Goal: Task Accomplishment & Management: Manage account settings

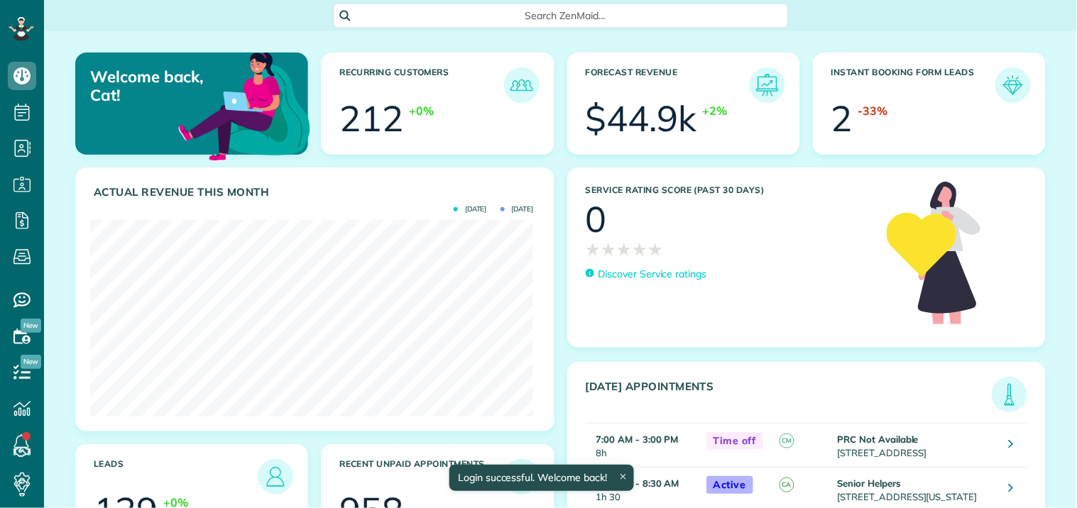
scroll to position [197, 443]
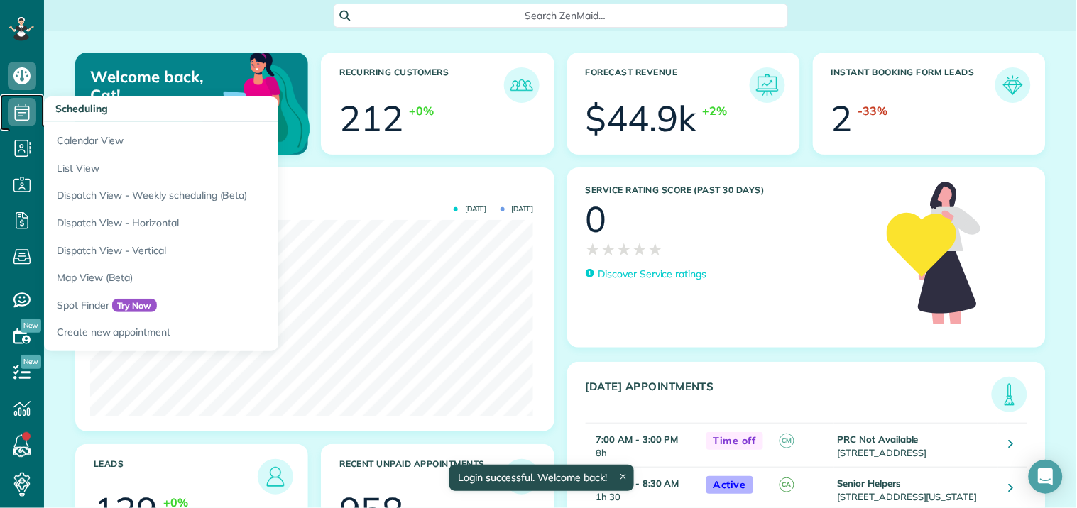
click at [26, 105] on icon at bounding box center [22, 112] width 28 height 28
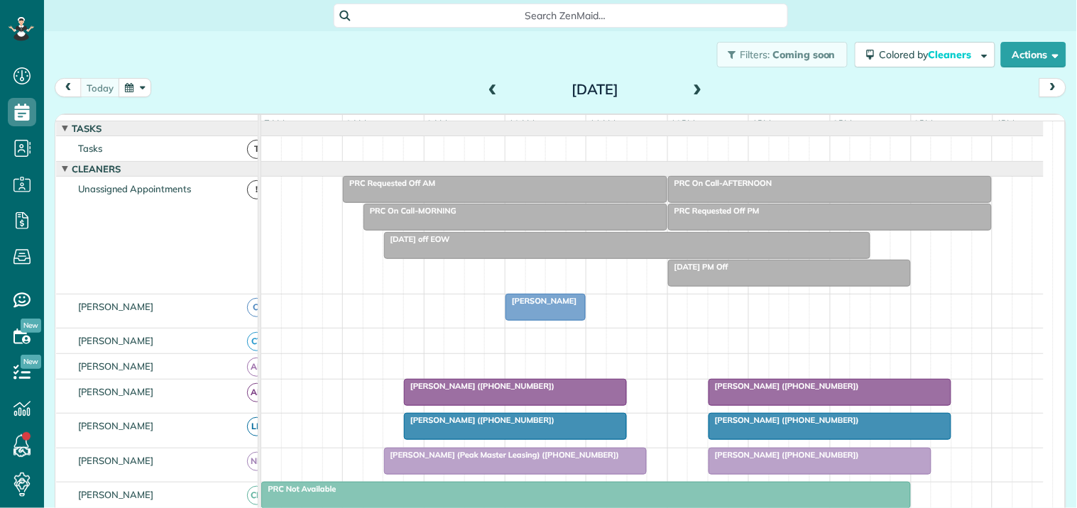
scroll to position [6, 6]
click at [136, 92] on button "button" at bounding box center [135, 87] width 33 height 19
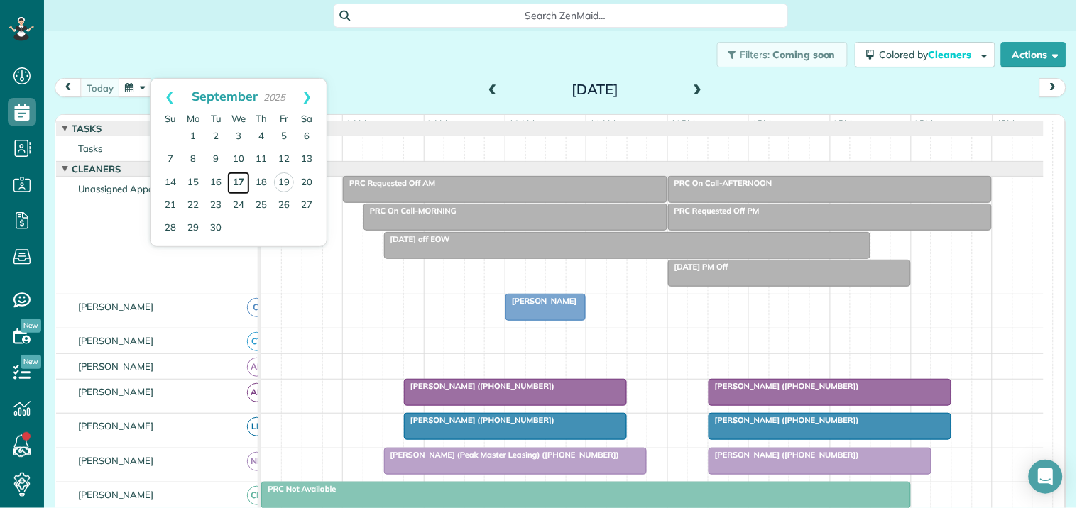
click at [236, 180] on link "17" at bounding box center [238, 183] width 23 height 23
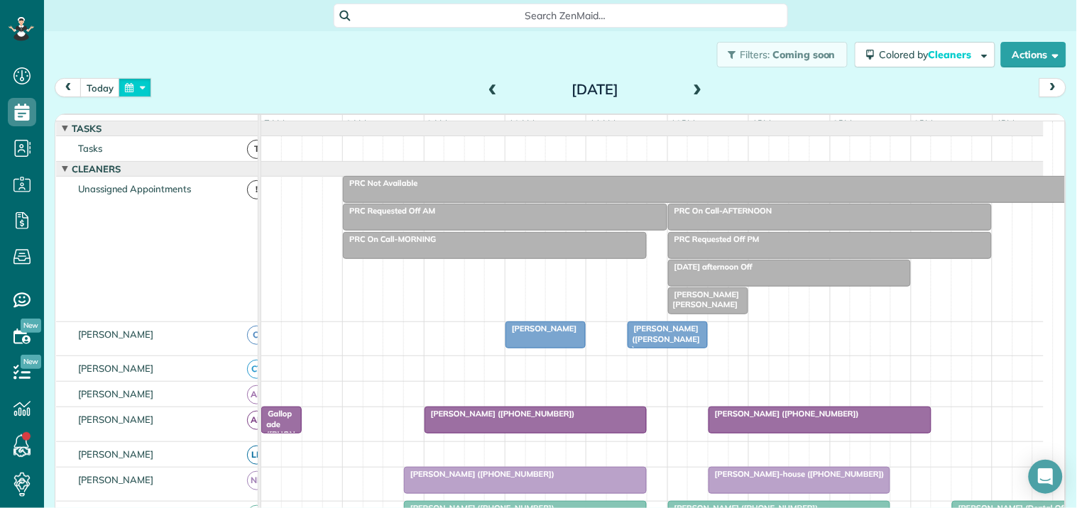
click at [128, 83] on button "button" at bounding box center [135, 87] width 33 height 19
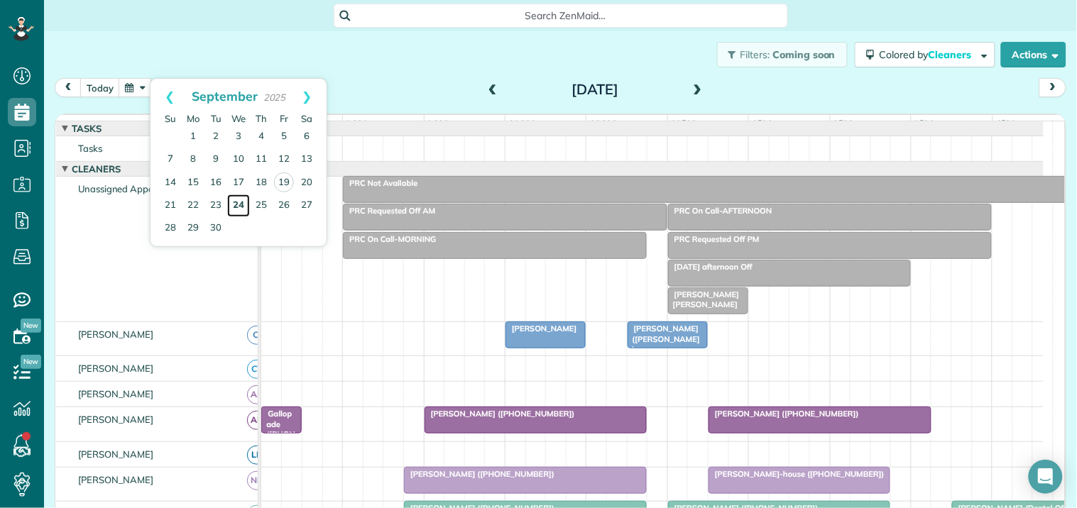
click at [240, 202] on link "24" at bounding box center [238, 205] width 23 height 23
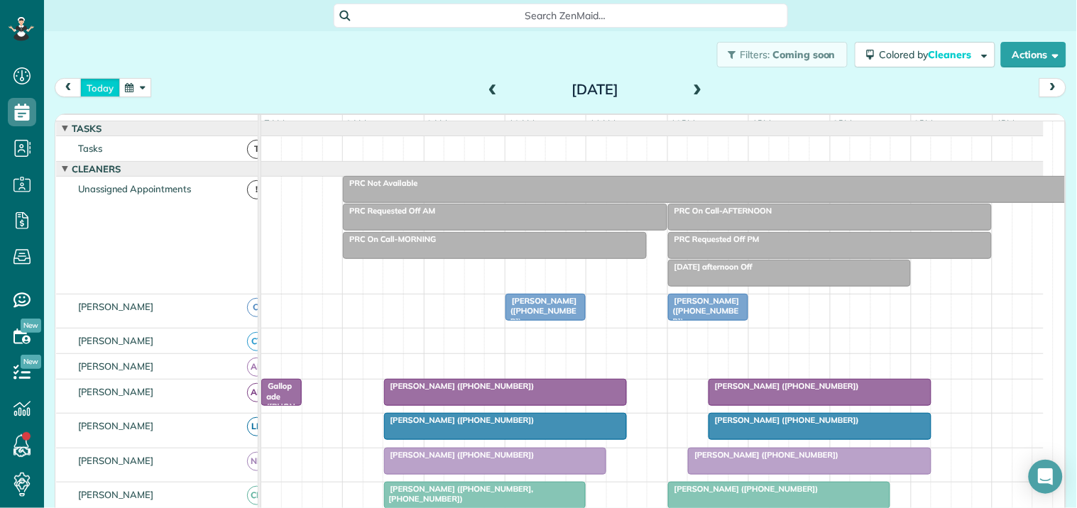
click at [104, 89] on button "today" at bounding box center [100, 87] width 40 height 19
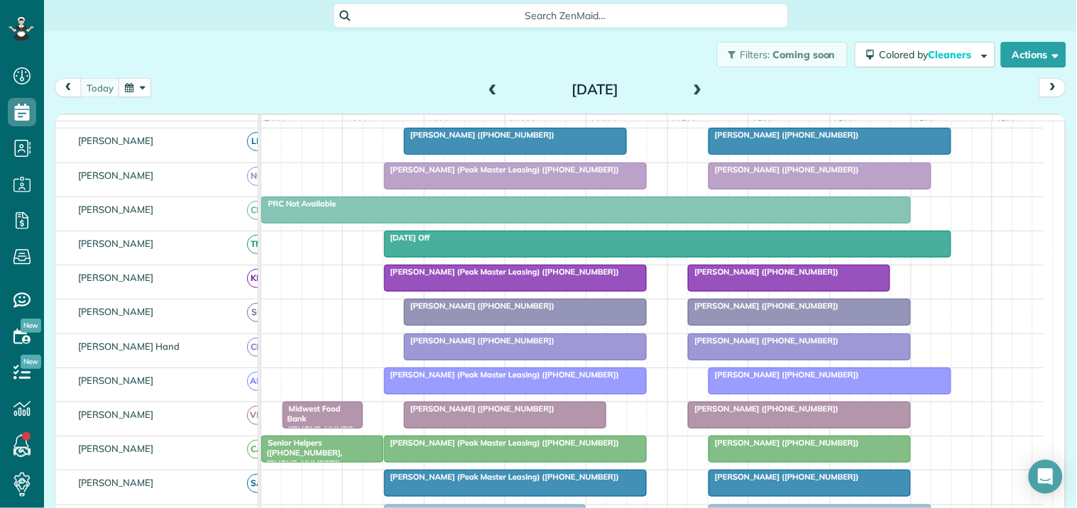
scroll to position [315, 0]
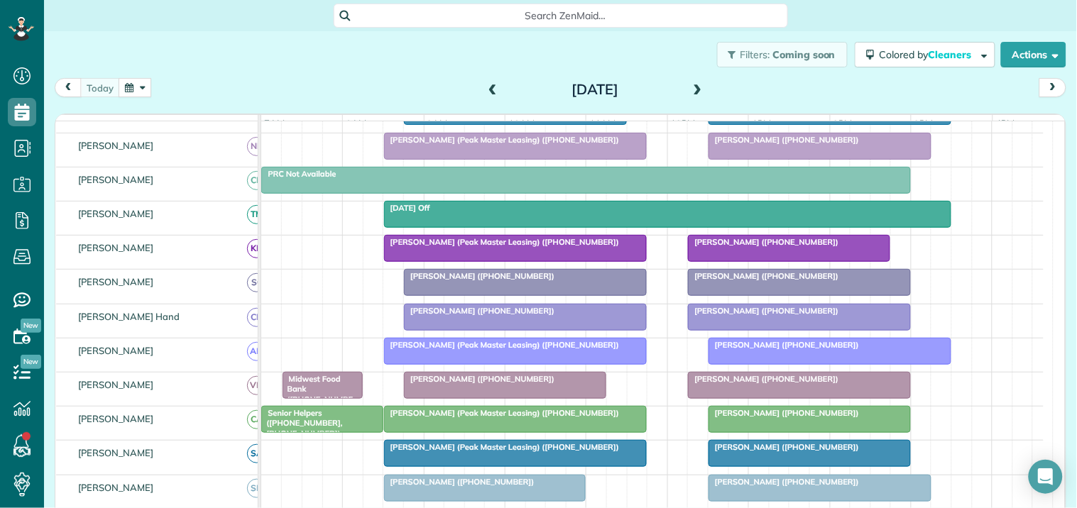
click at [803, 281] on div "[PERSON_NAME] ([PHONE_NUMBER])" at bounding box center [799, 276] width 214 height 10
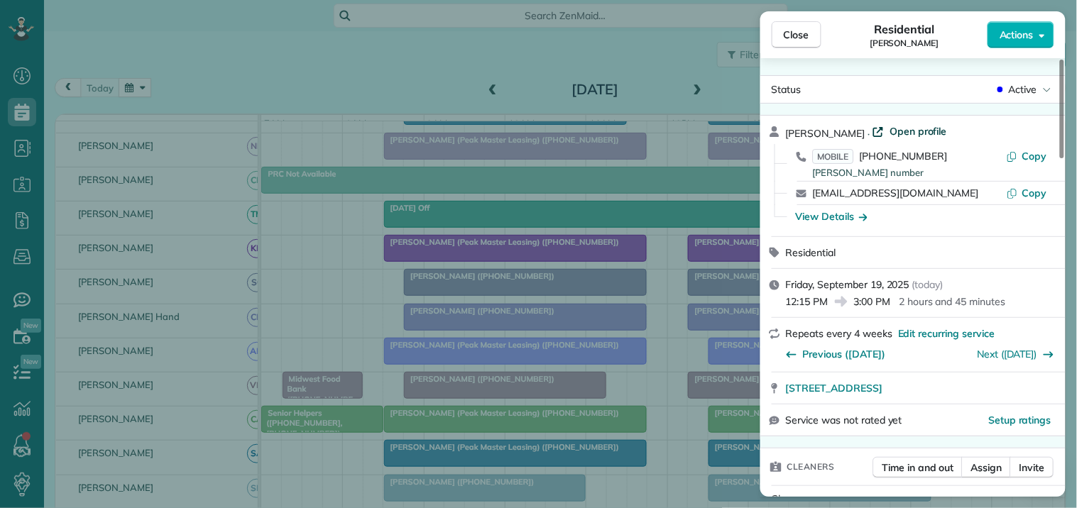
click at [892, 132] on span "Open profile" at bounding box center [917, 131] width 57 height 14
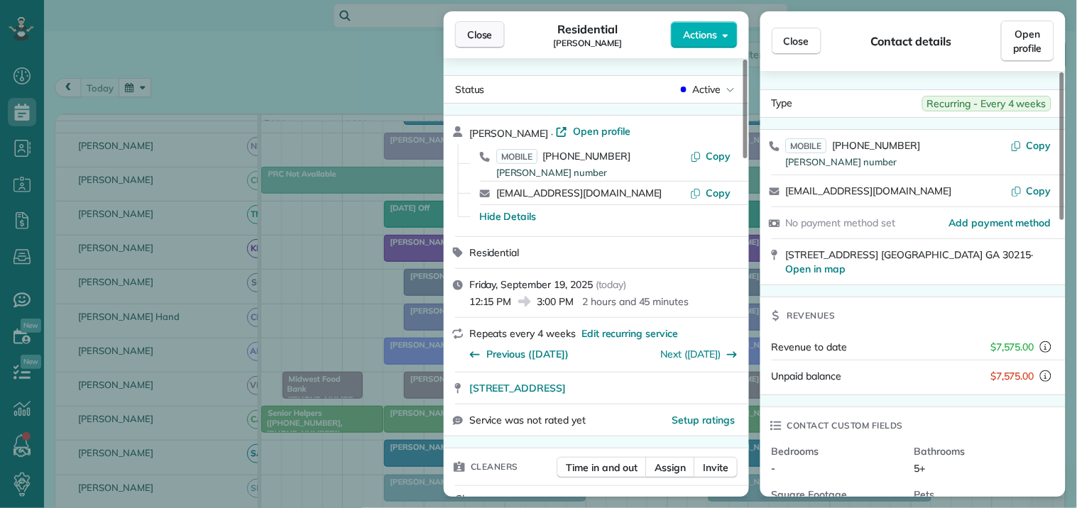
click at [480, 40] on span "Close" at bounding box center [480, 35] width 26 height 14
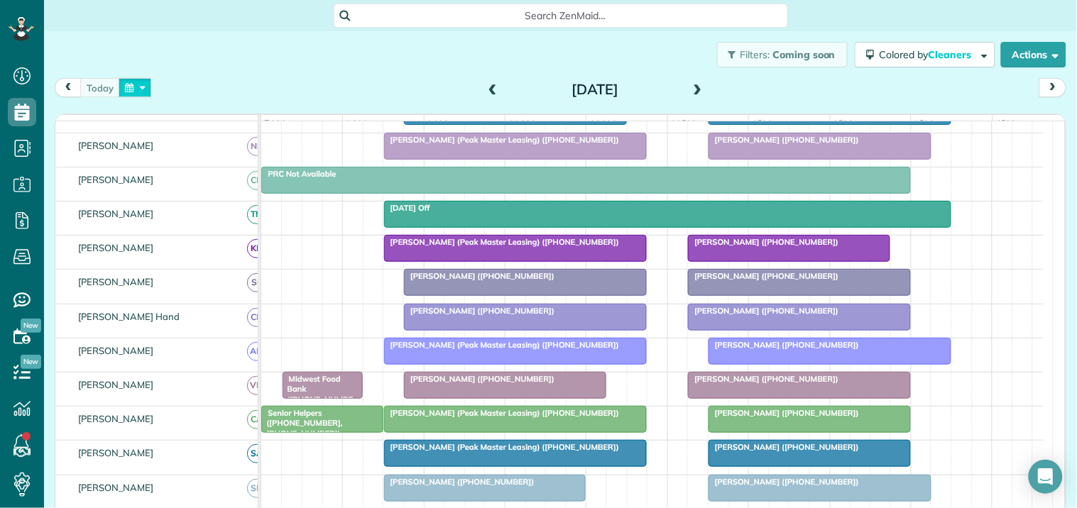
click at [138, 90] on button "button" at bounding box center [135, 87] width 33 height 19
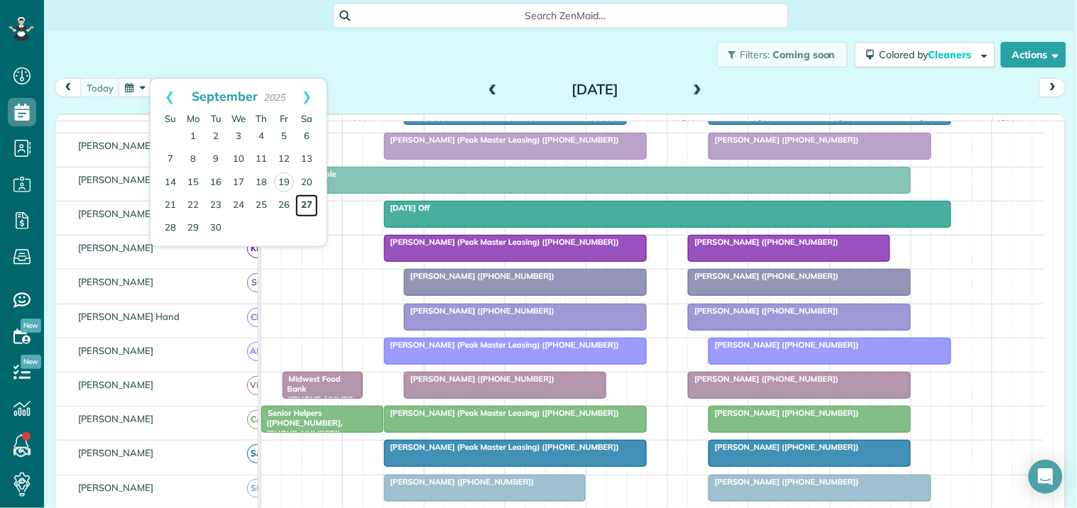
click at [305, 203] on link "27" at bounding box center [306, 205] width 23 height 23
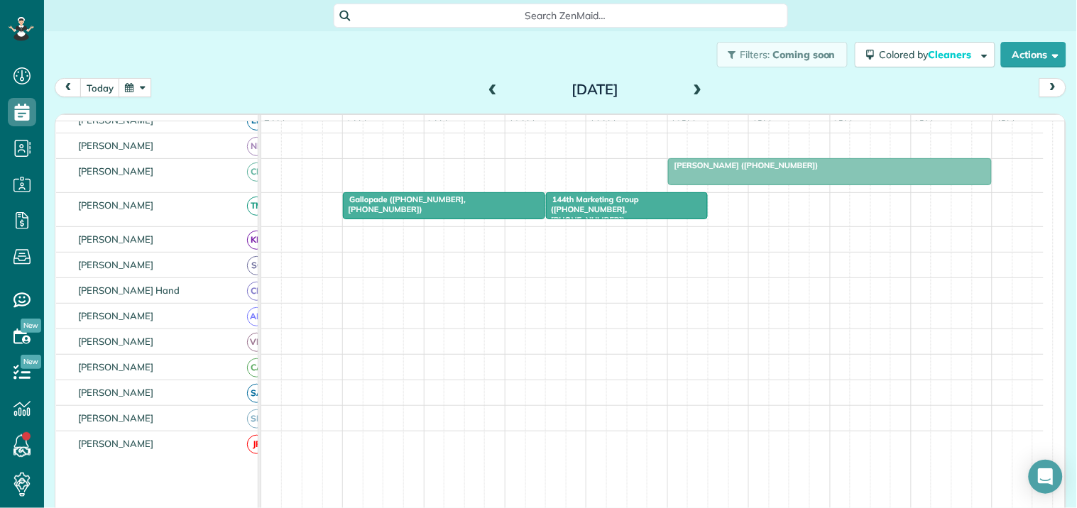
scroll to position [136, 0]
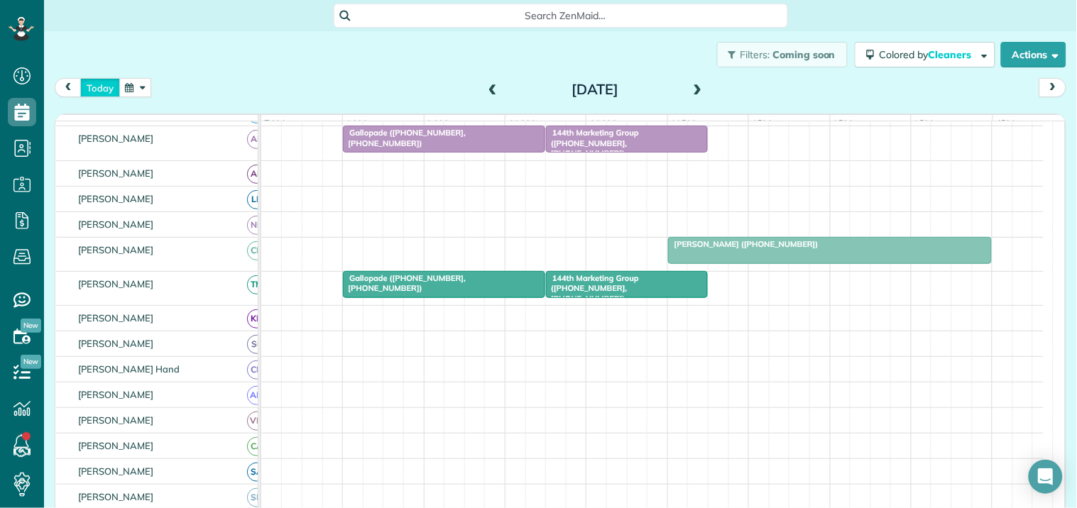
click at [97, 84] on button "today" at bounding box center [100, 87] width 40 height 19
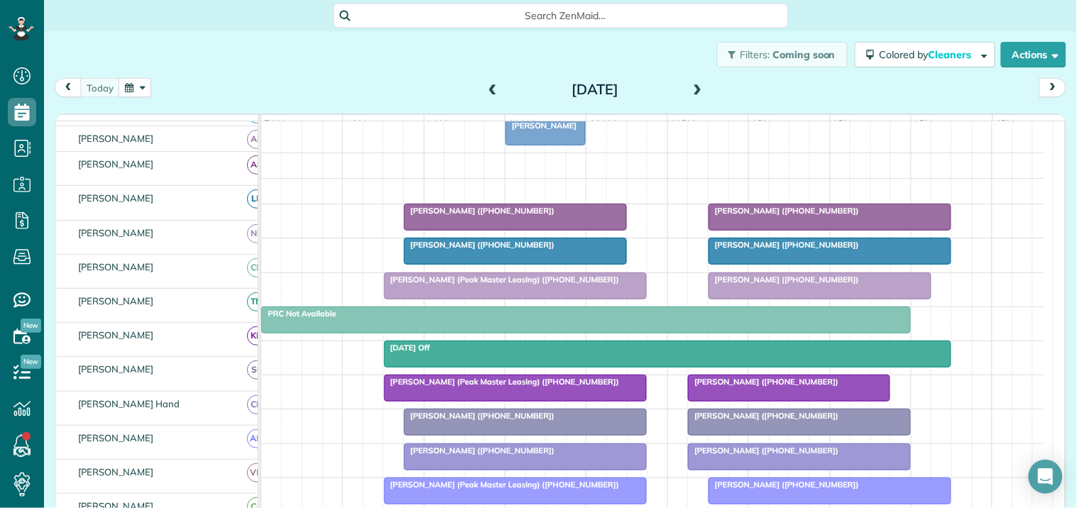
scroll to position [70, 0]
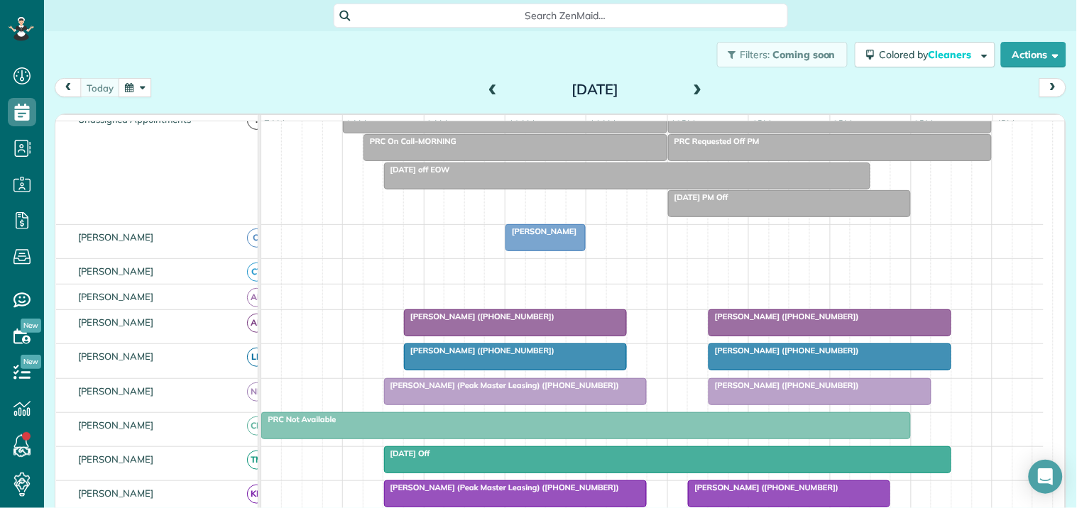
click at [537, 251] on div at bounding box center [545, 238] width 79 height 26
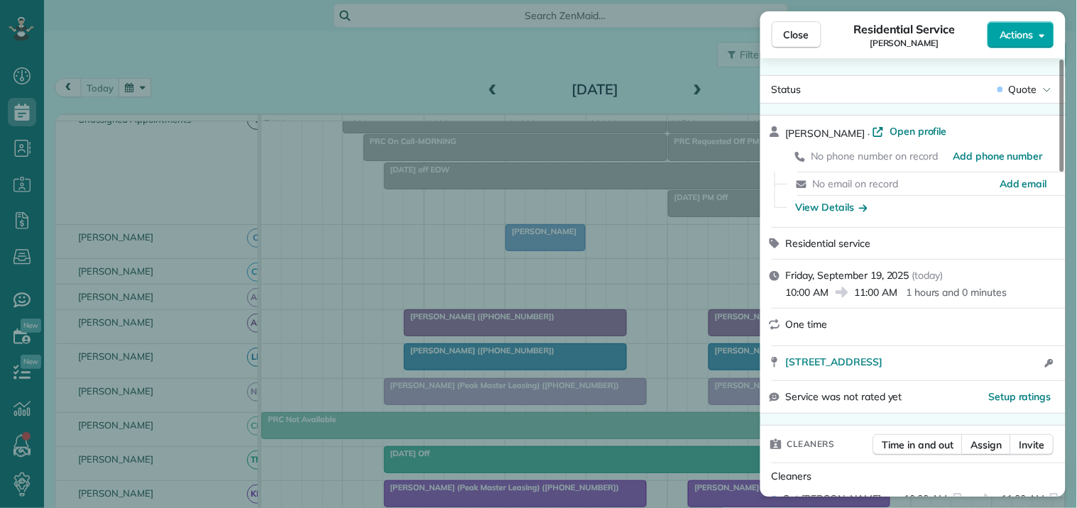
click at [1013, 33] on span "Actions" at bounding box center [1016, 35] width 34 height 14
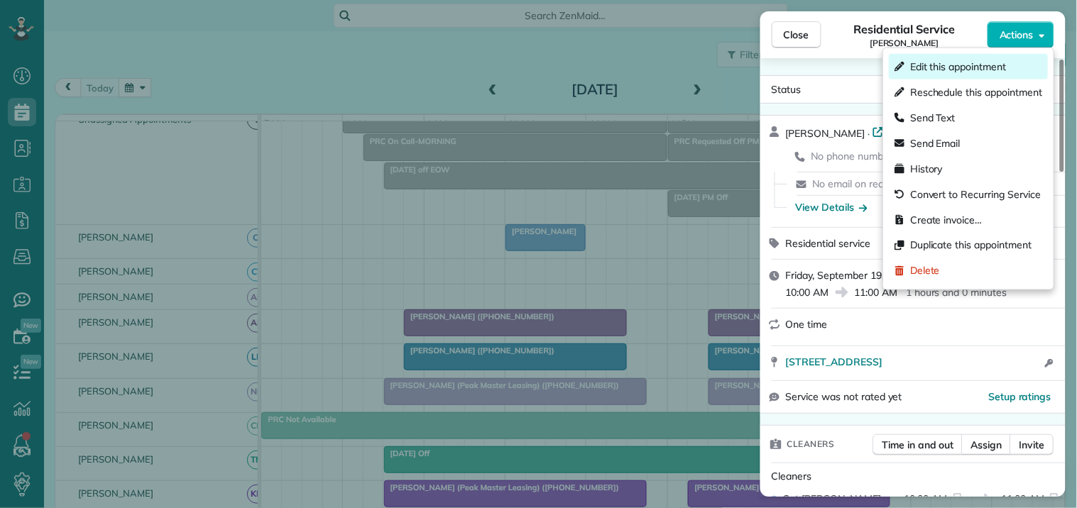
click at [944, 61] on span "Edit this appointment" at bounding box center [958, 67] width 96 height 14
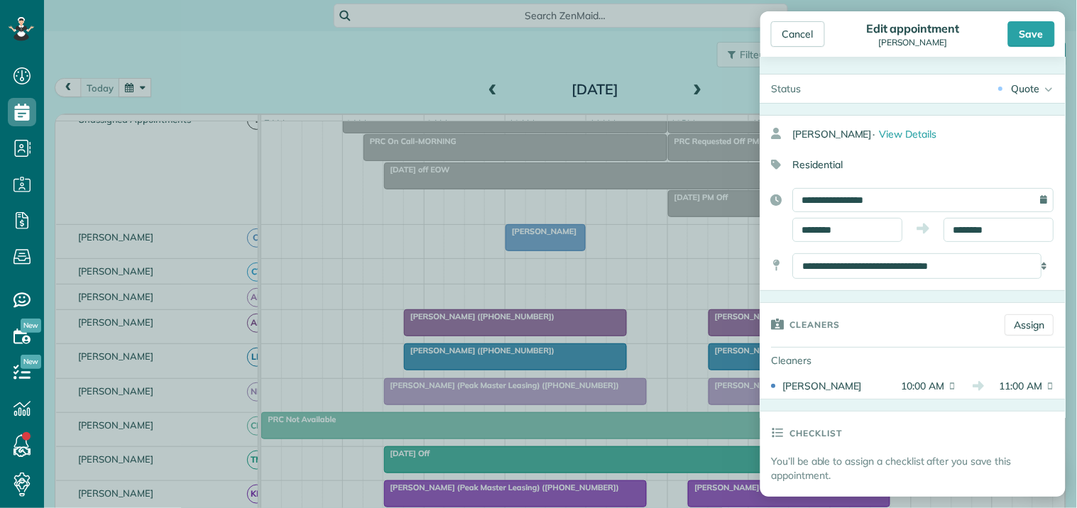
click at [1040, 86] on icon at bounding box center [1047, 89] width 14 height 28
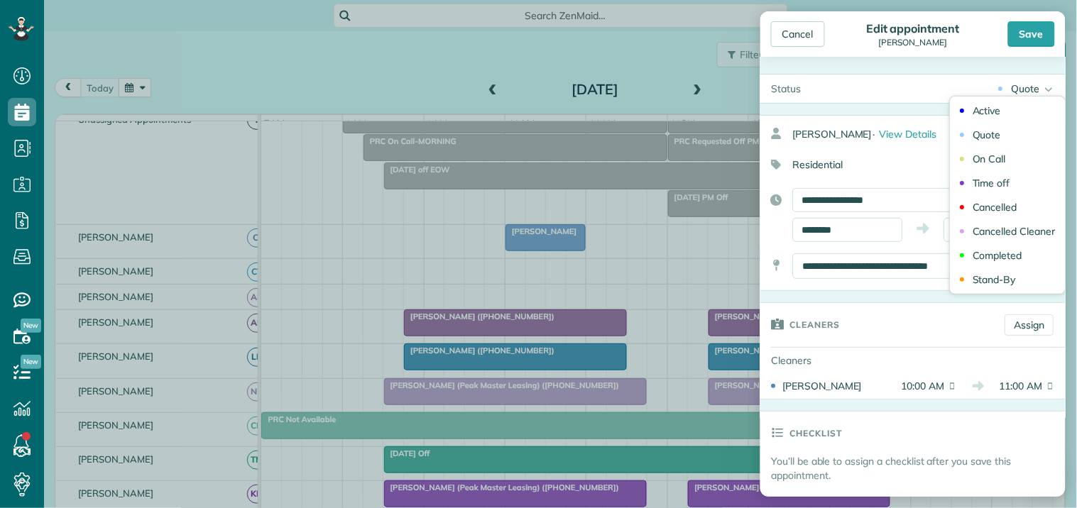
click at [970, 43] on div "Save" at bounding box center [1009, 34] width 91 height 26
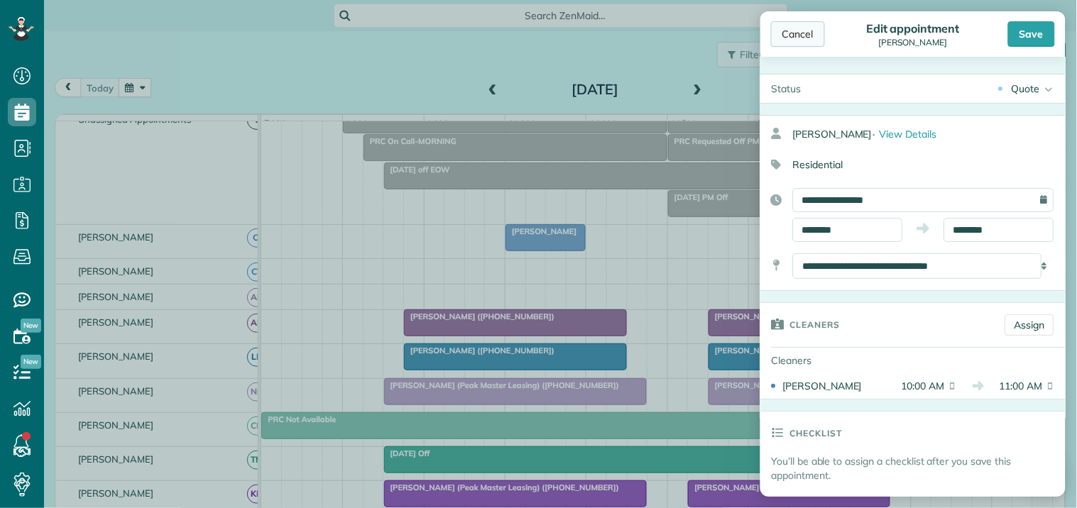
click at [806, 35] on div "Cancel" at bounding box center [798, 34] width 54 height 26
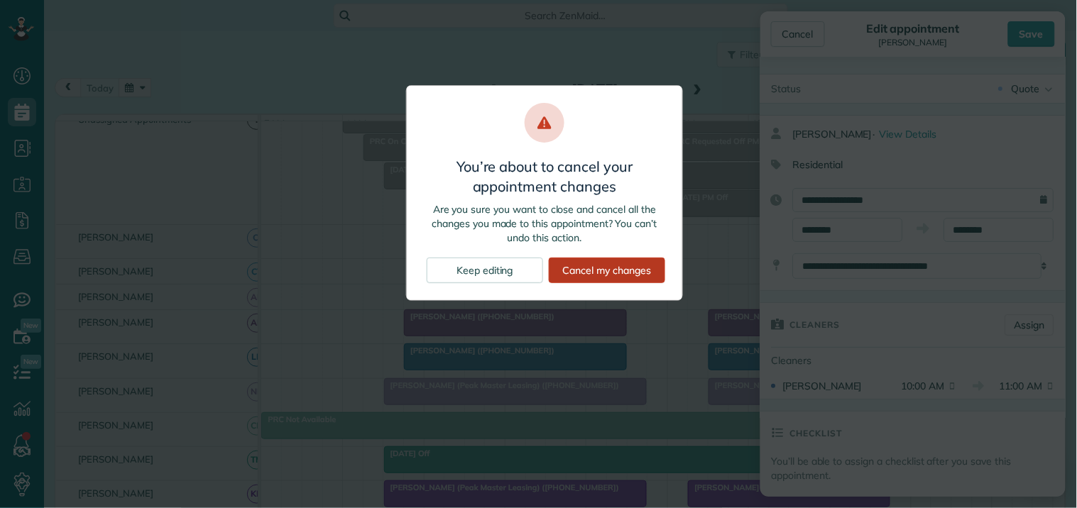
click at [611, 271] on div "Cancel my changes" at bounding box center [607, 271] width 116 height 26
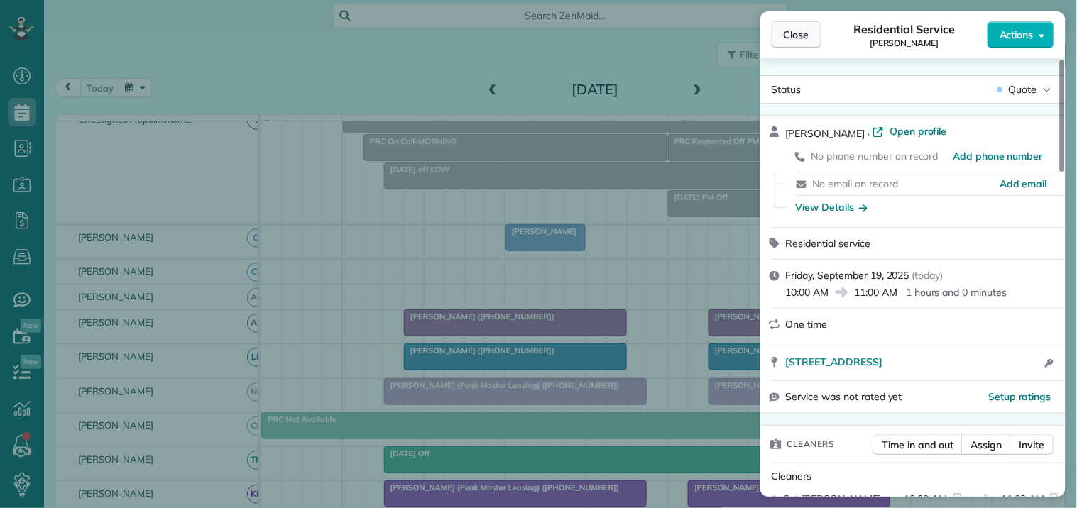
click at [811, 36] on button "Close" at bounding box center [796, 34] width 50 height 27
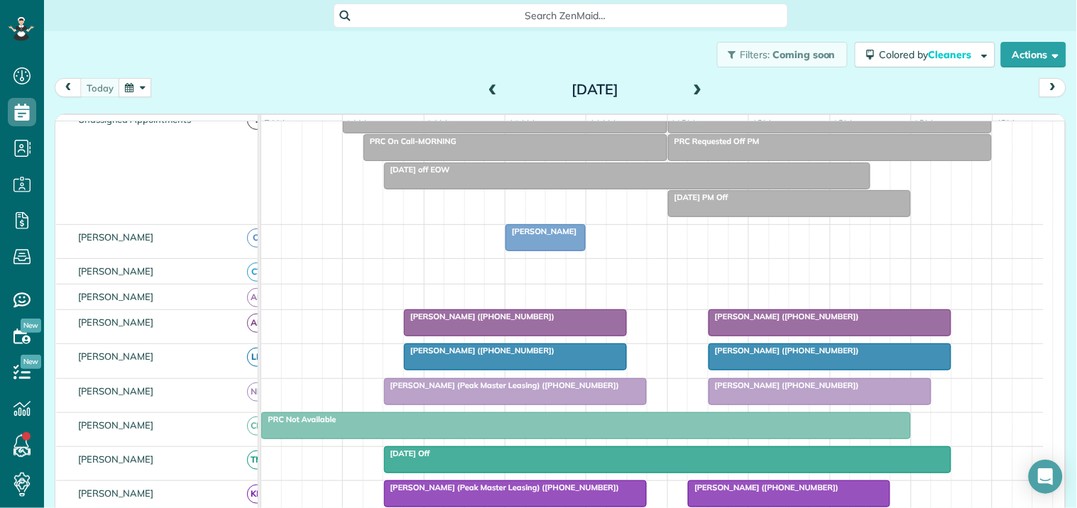
click at [412, 59] on div "Filters: Coming soon Colored by Cleaners Color by Cleaner Color by Team Color b…" at bounding box center [560, 54] width 1033 height 47
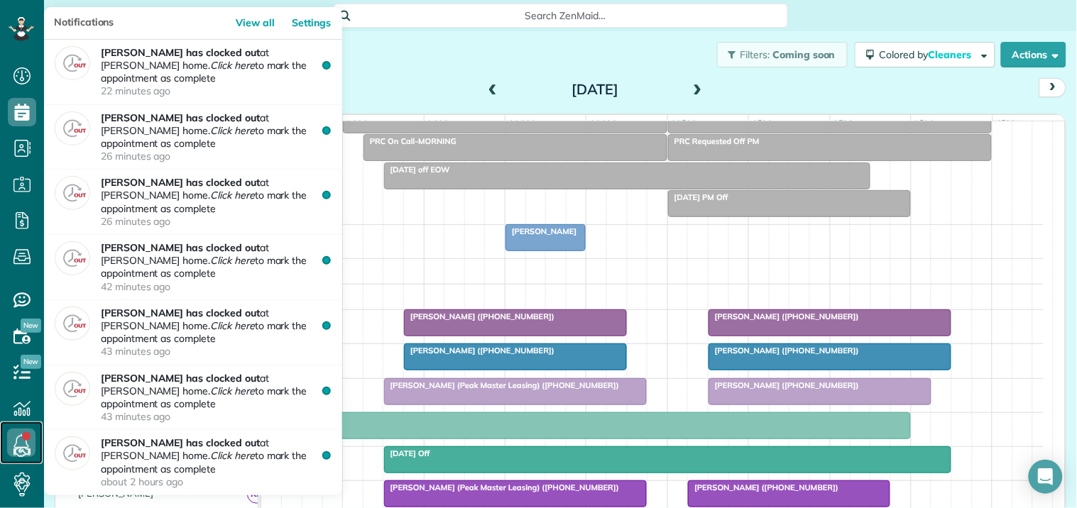
click at [20, 440] on icon at bounding box center [21, 443] width 28 height 28
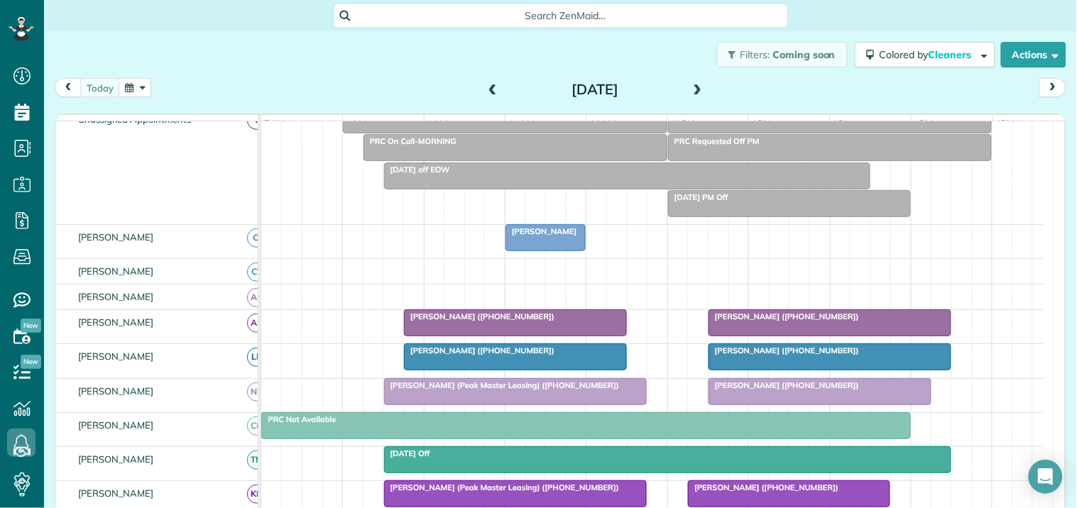
click at [148, 85] on button "button" at bounding box center [135, 87] width 33 height 19
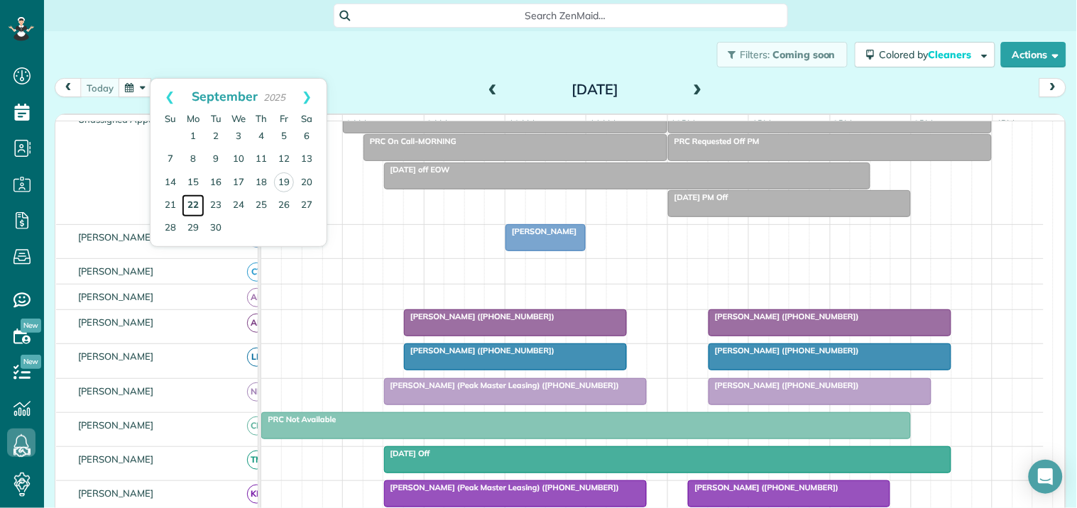
click at [193, 200] on link "22" at bounding box center [193, 205] width 23 height 23
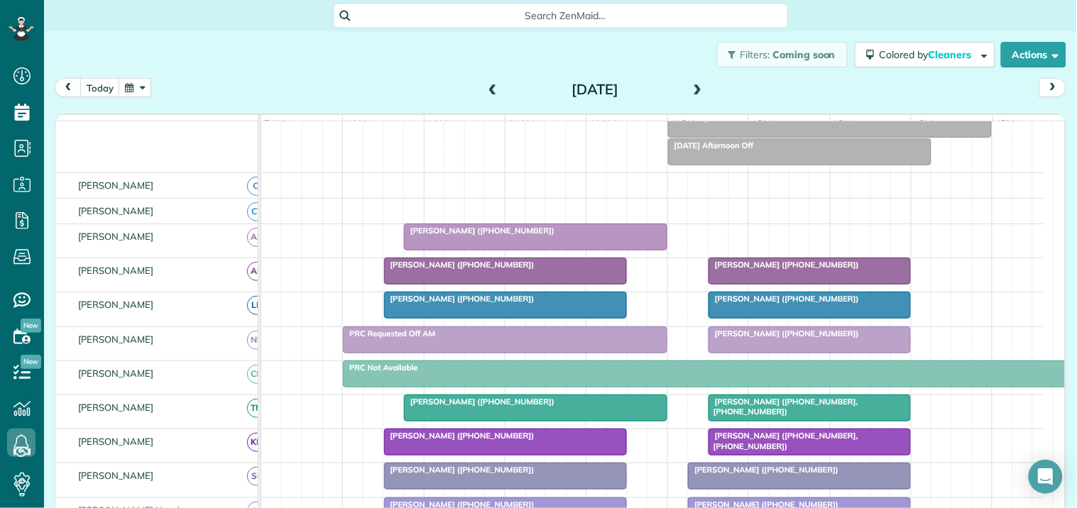
scroll to position [236, 0]
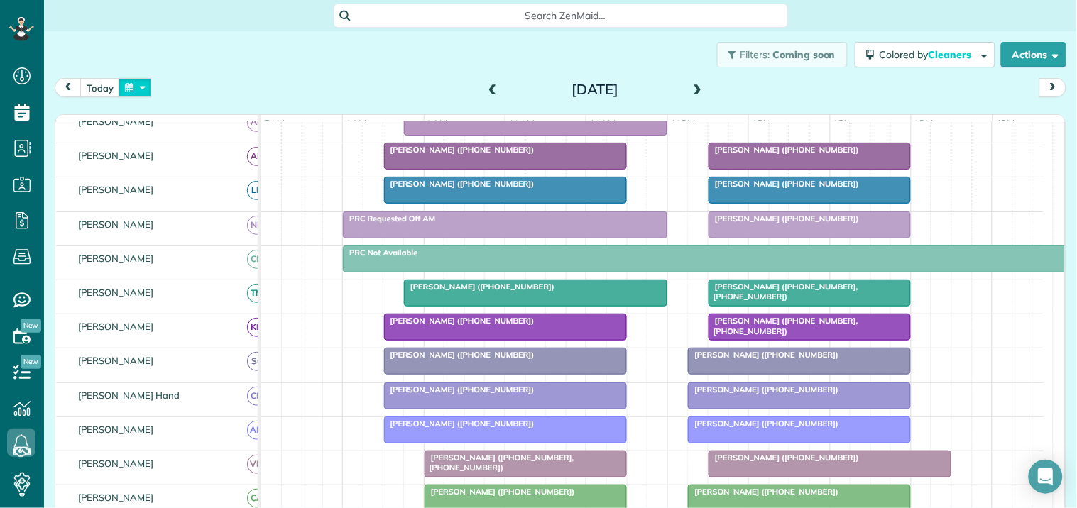
click at [142, 82] on button "button" at bounding box center [135, 87] width 33 height 19
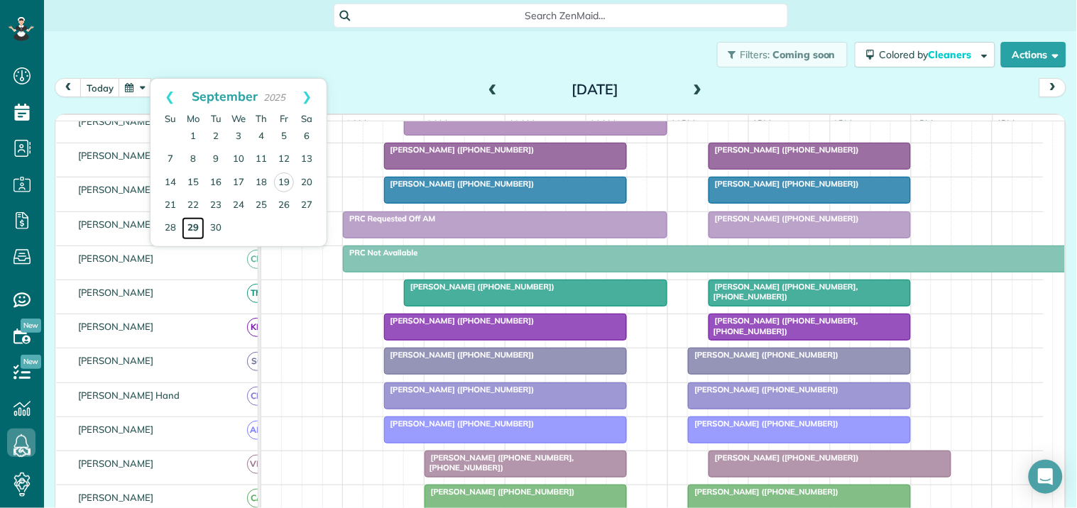
click at [195, 223] on link "29" at bounding box center [193, 228] width 23 height 23
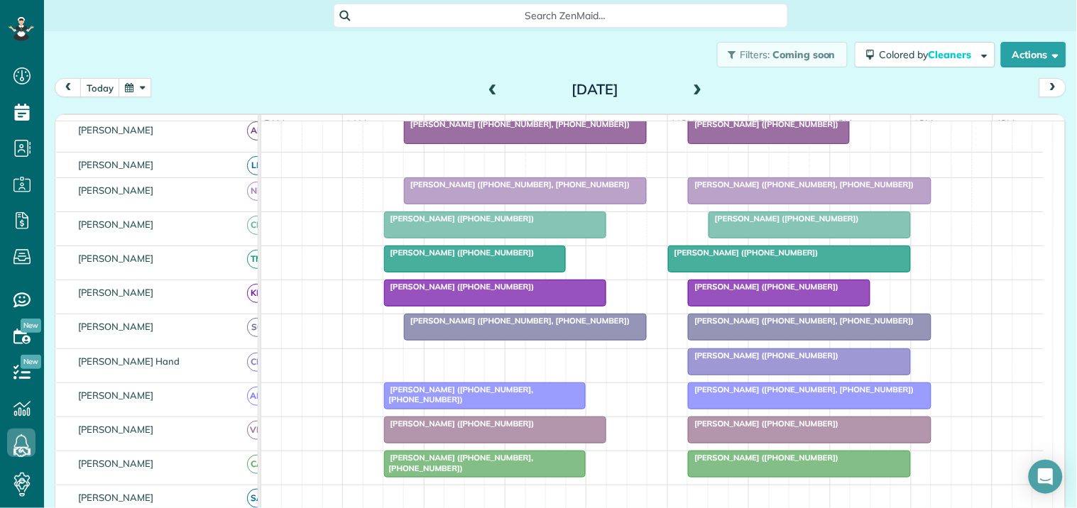
scroll to position [264, 0]
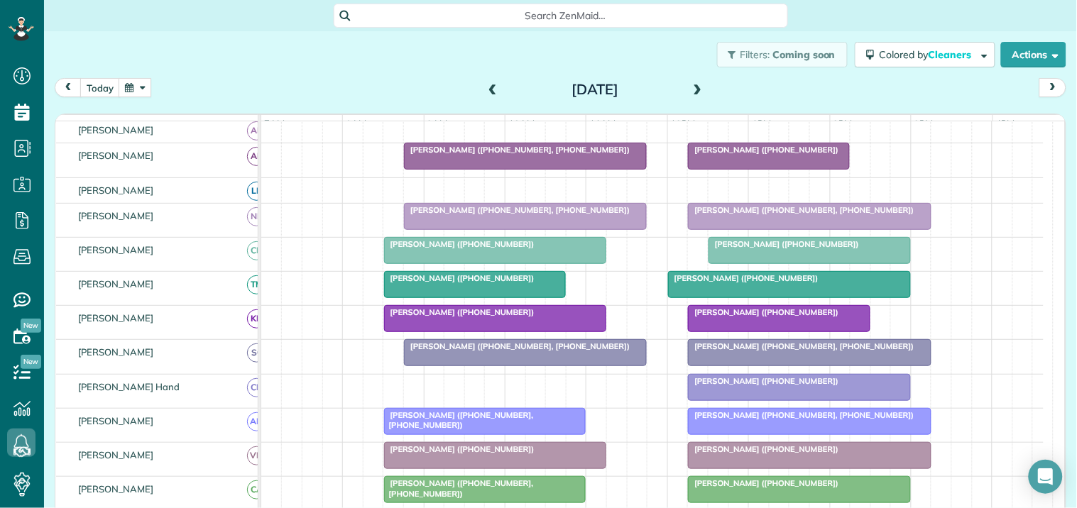
click at [136, 82] on button "button" at bounding box center [135, 87] width 33 height 19
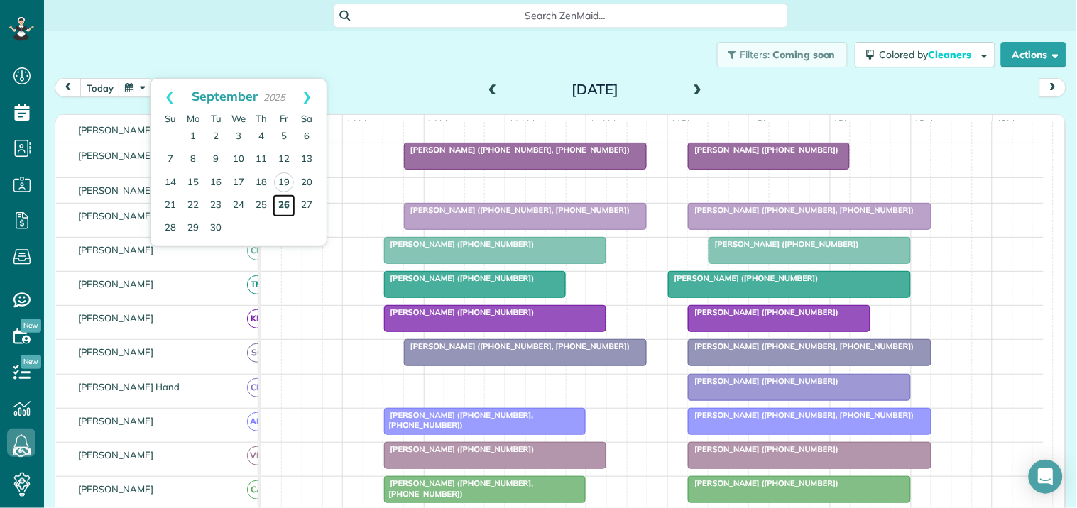
click at [287, 203] on link "26" at bounding box center [284, 205] width 23 height 23
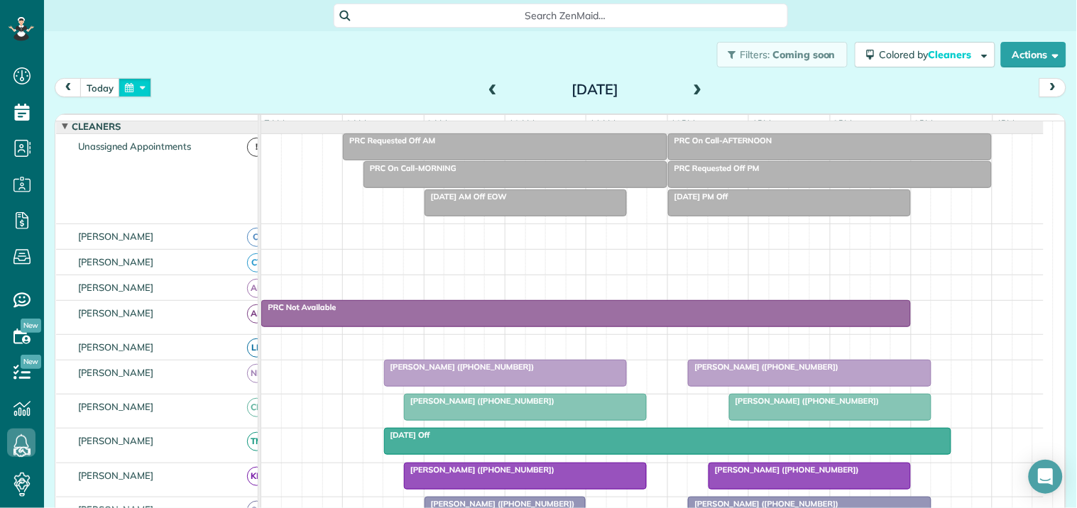
click at [131, 89] on button "button" at bounding box center [135, 87] width 33 height 19
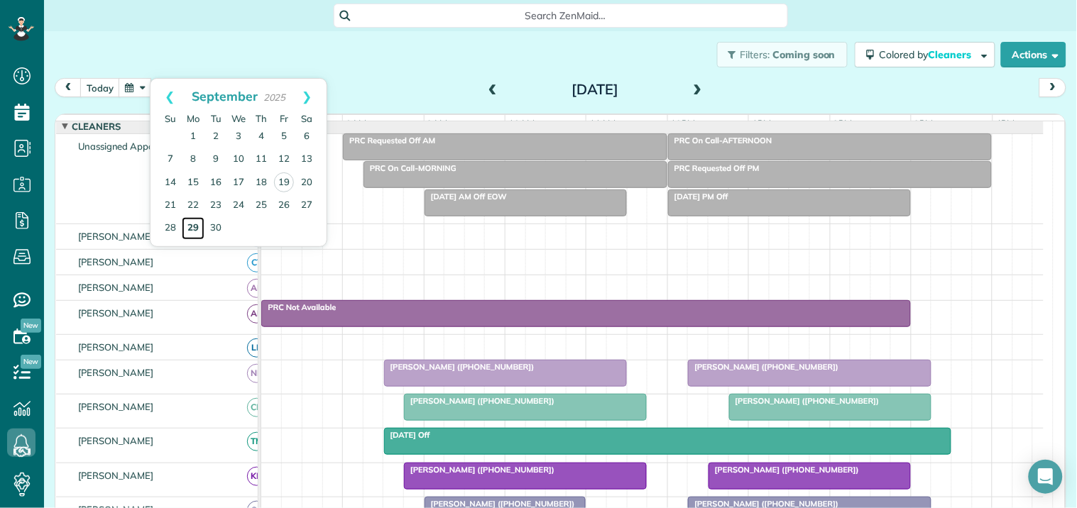
click at [192, 225] on link "29" at bounding box center [193, 228] width 23 height 23
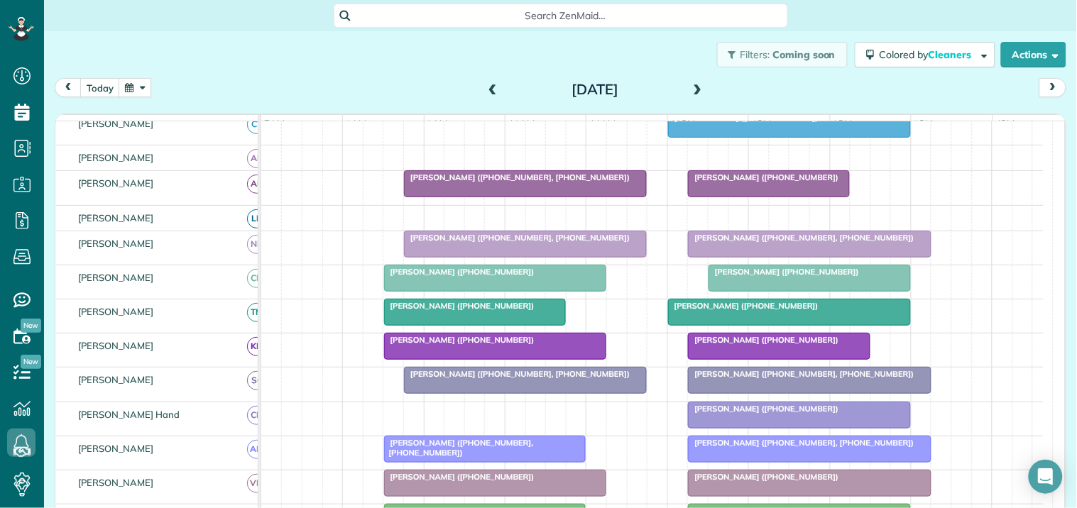
click at [135, 84] on button "button" at bounding box center [135, 87] width 33 height 19
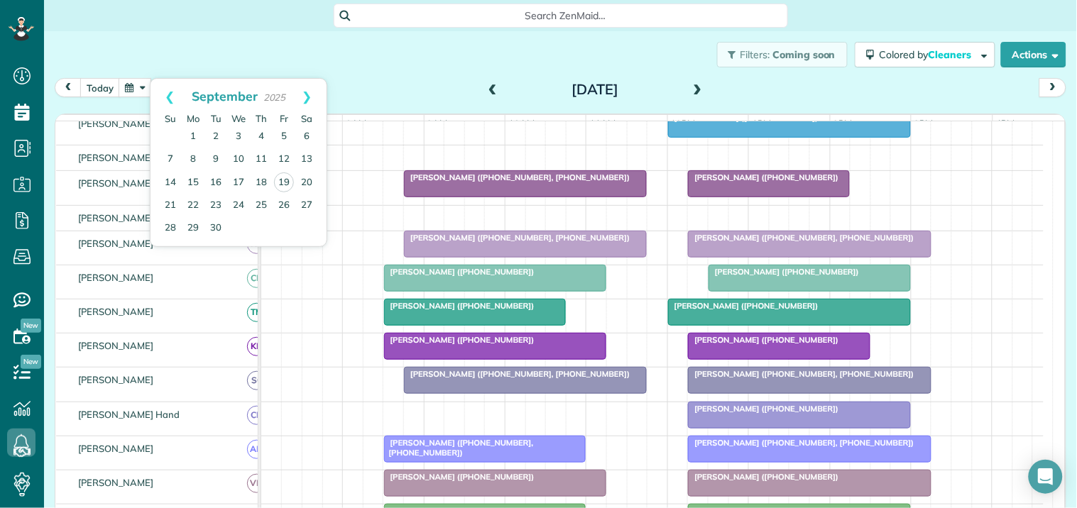
click at [424, 73] on div "Filters: Coming soon Colored by Cleaners Color by Cleaner Color by Team Color b…" at bounding box center [560, 54] width 1033 height 47
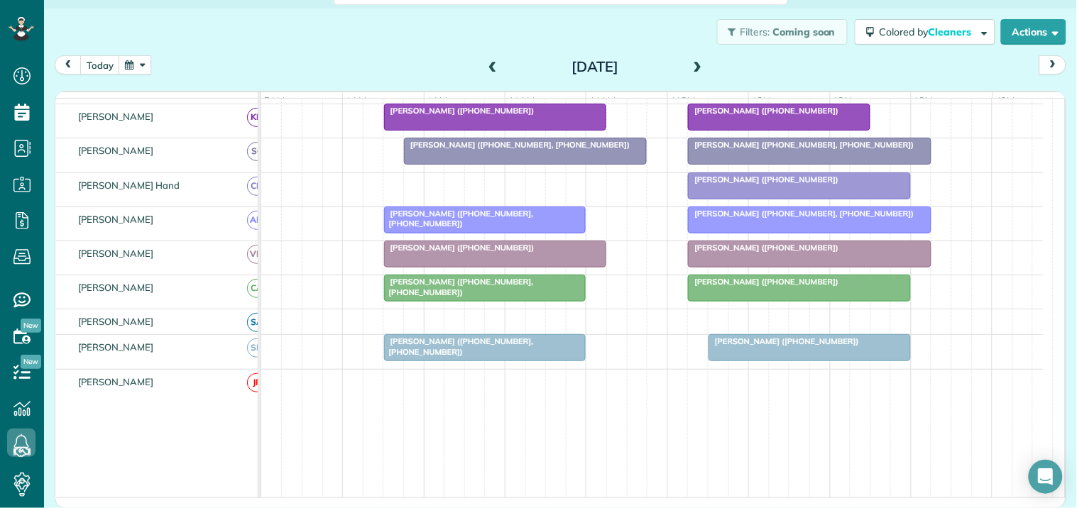
scroll to position [315, 0]
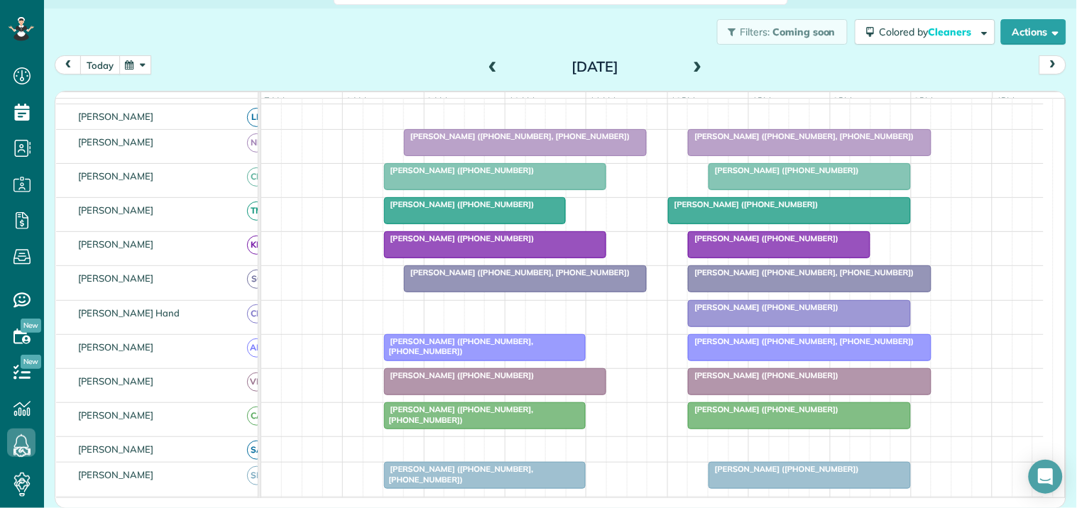
click at [92, 66] on button "today" at bounding box center [100, 64] width 40 height 19
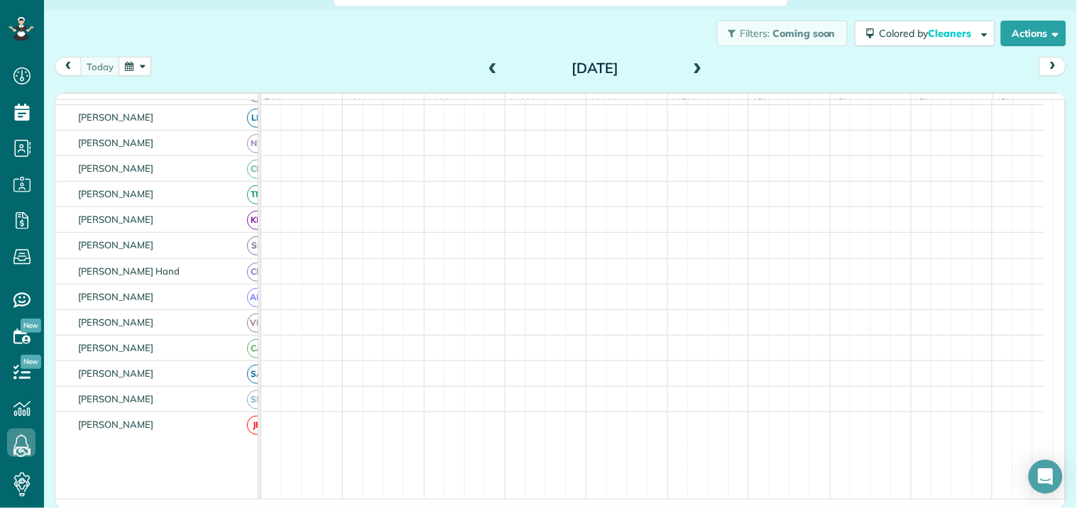
scroll to position [287, 0]
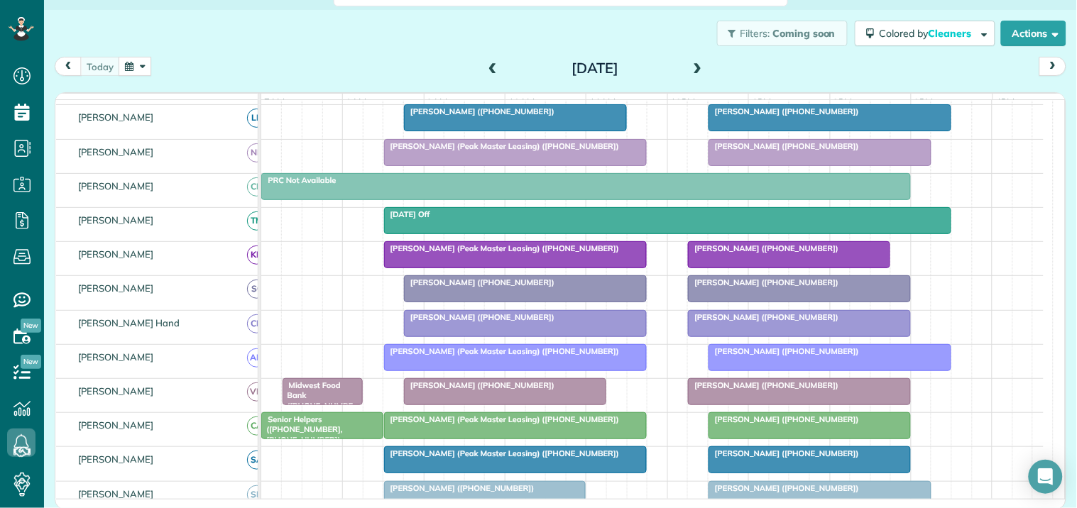
click at [800, 268] on div at bounding box center [788, 255] width 201 height 26
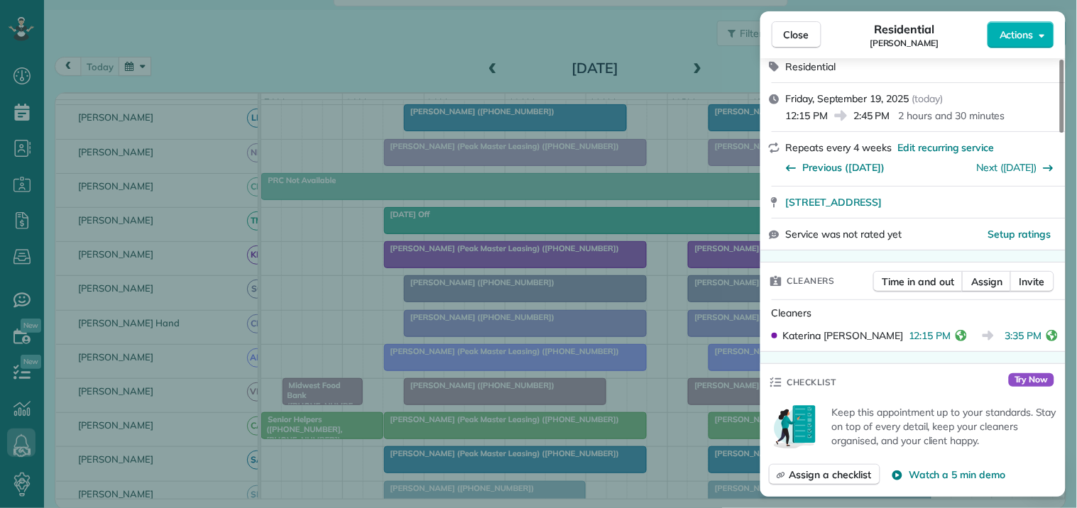
scroll to position [239, 0]
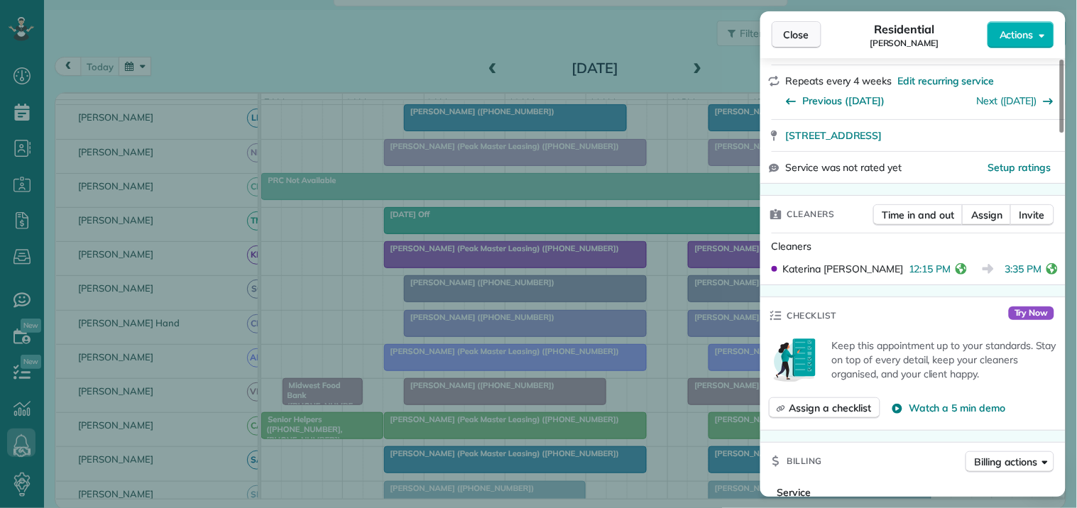
click at [809, 28] on span "Close" at bounding box center [797, 35] width 26 height 14
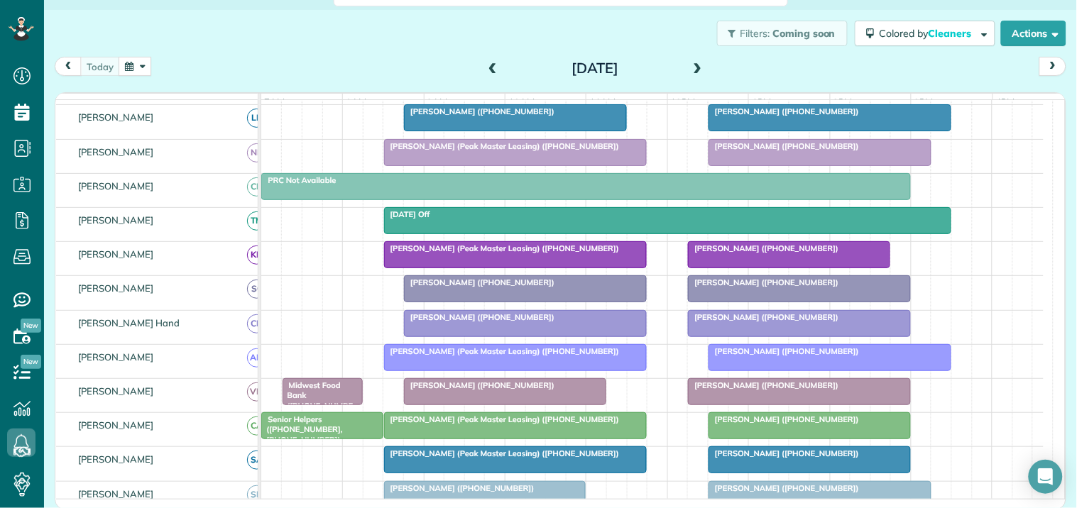
click at [778, 302] on div at bounding box center [798, 289] width 221 height 26
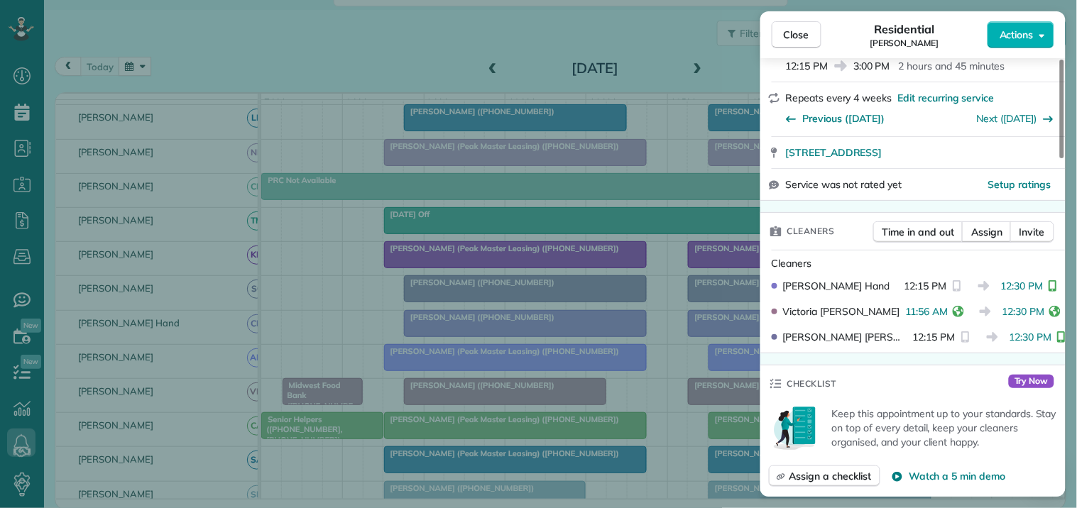
scroll to position [236, 0]
click at [806, 40] on span "Close" at bounding box center [797, 35] width 26 height 14
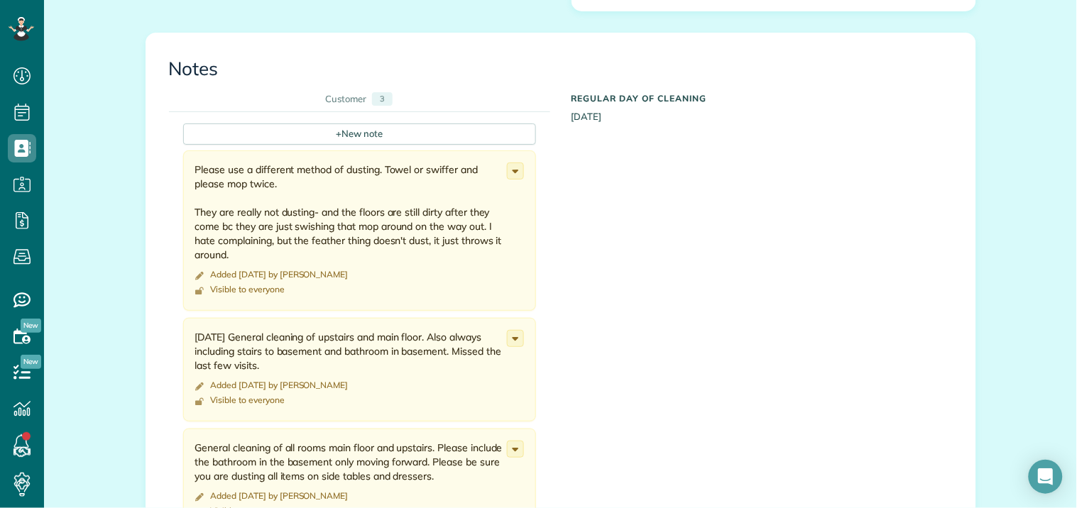
scroll to position [710, 0]
